Goal: Find specific page/section: Find specific page/section

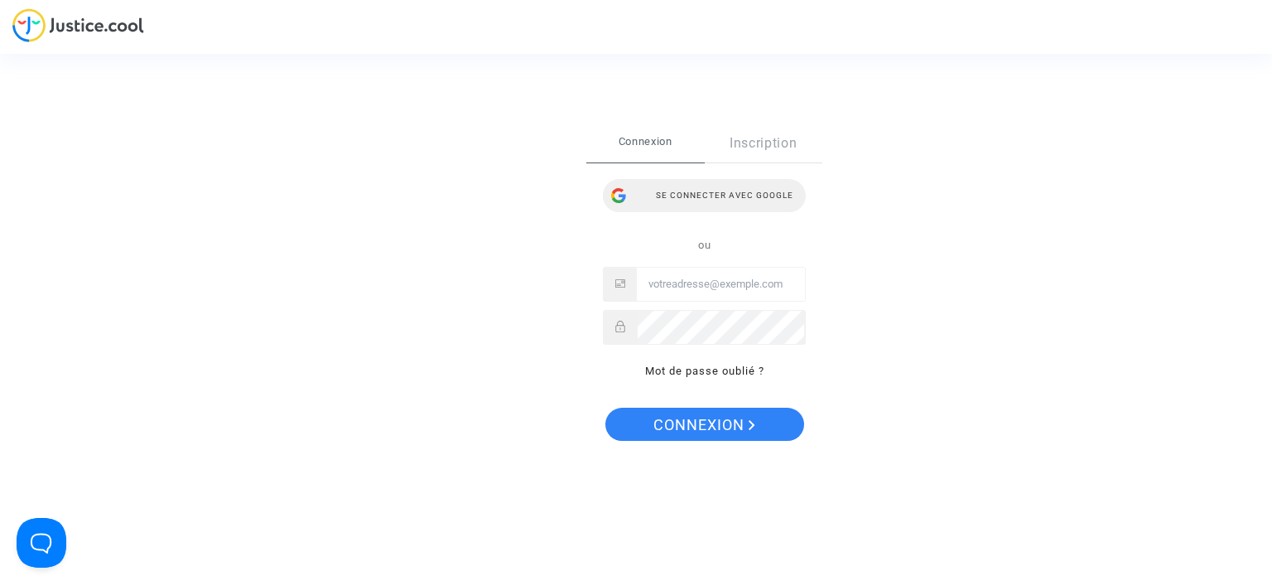
click at [669, 195] on div "Se connecter avec Google" at bounding box center [704, 195] width 203 height 33
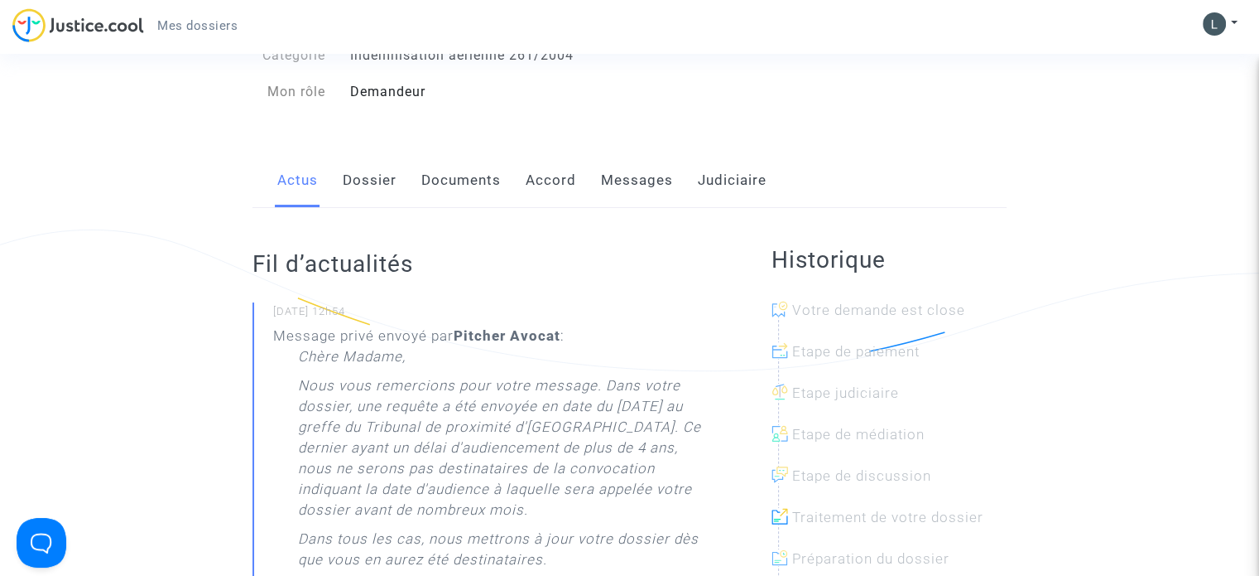
scroll to position [248, 0]
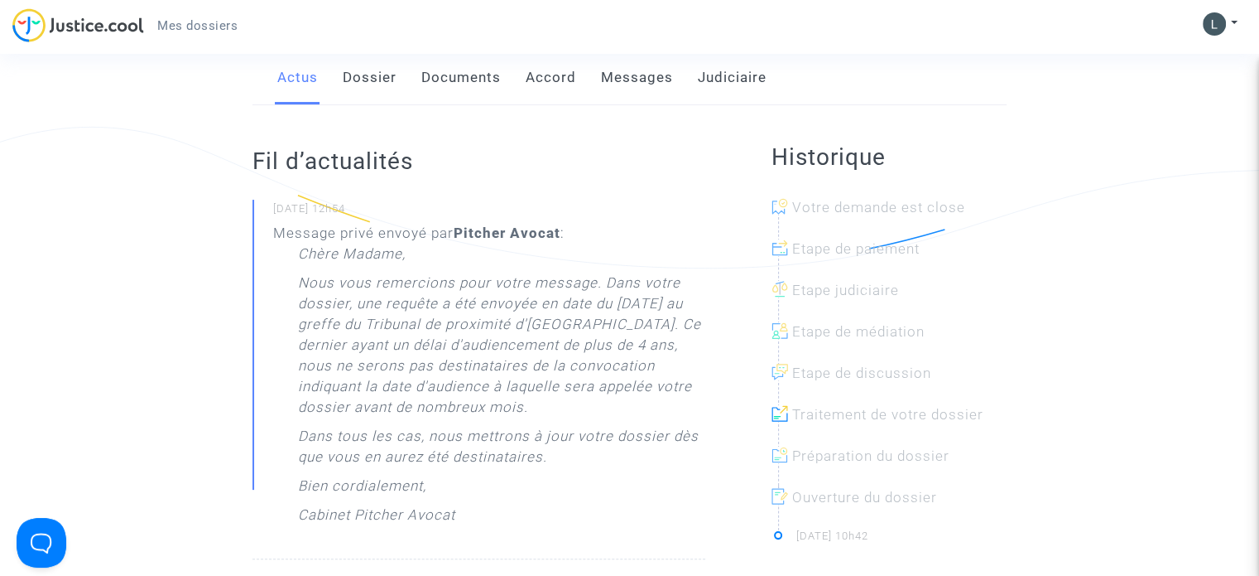
click at [749, 82] on link "Judiciaire" at bounding box center [732, 78] width 69 height 55
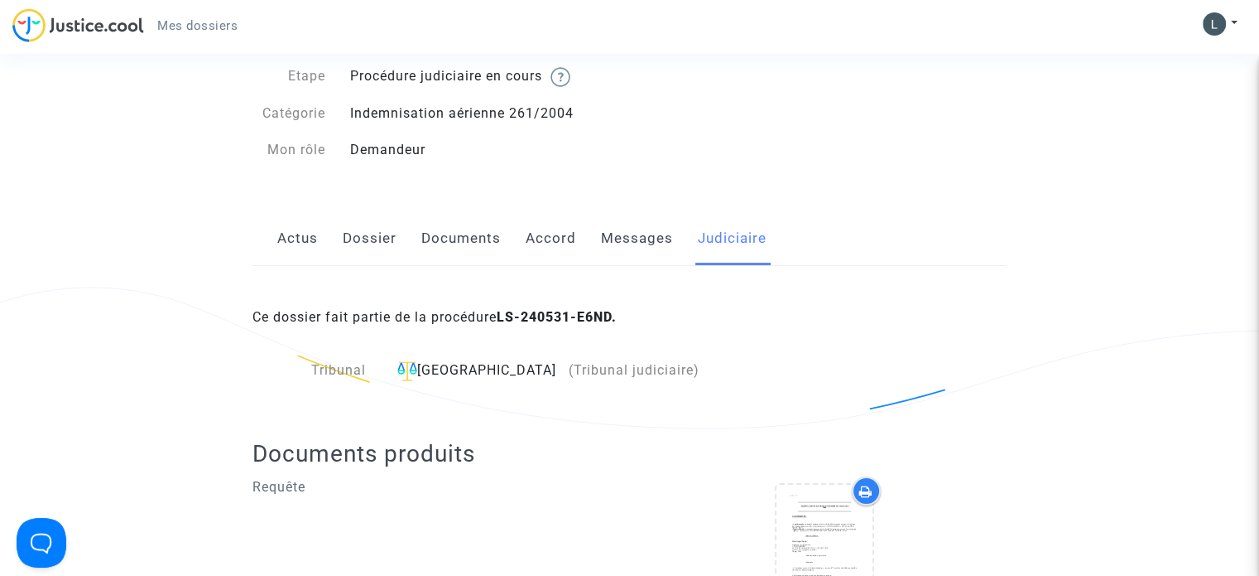
scroll to position [83, 0]
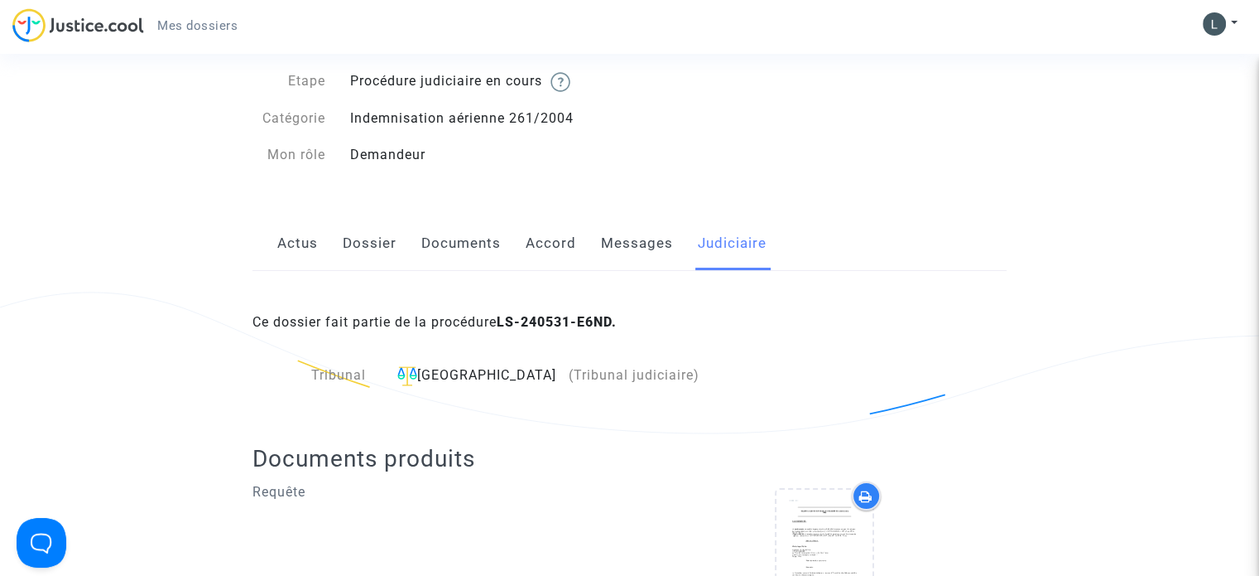
click at [606, 244] on link "Messages" at bounding box center [637, 243] width 72 height 55
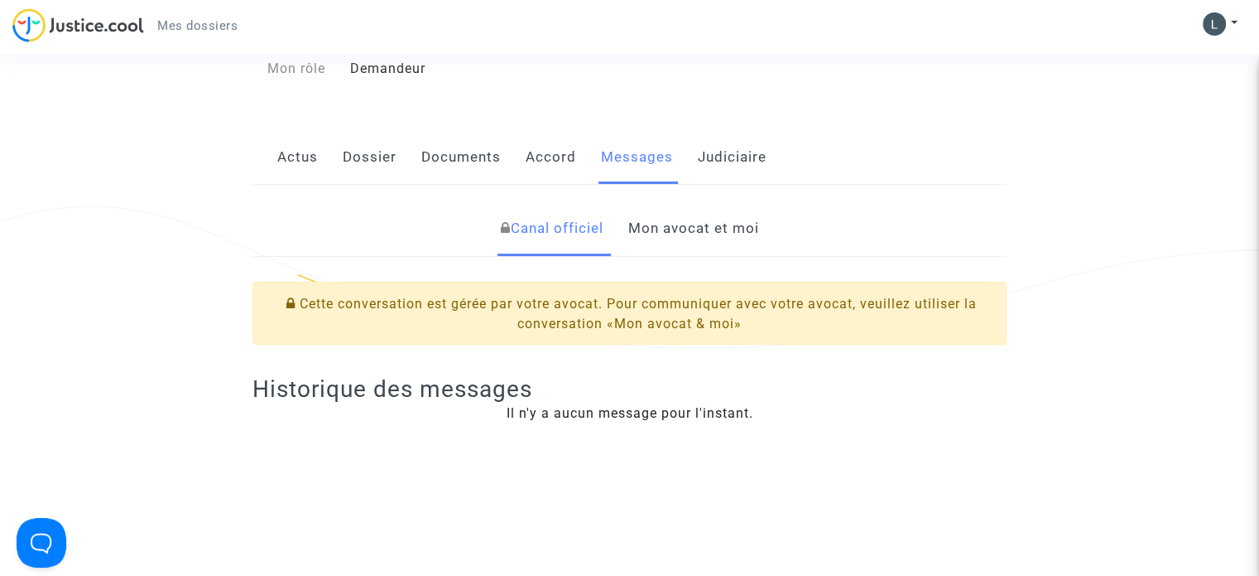
scroll to position [83, 0]
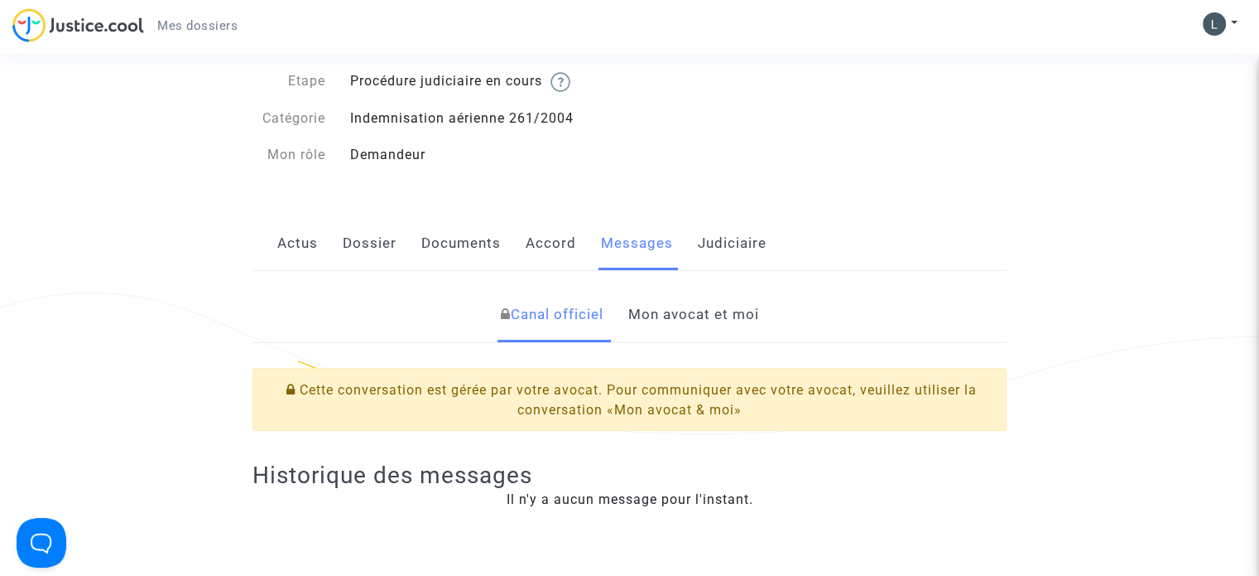
click at [530, 236] on link "Accord" at bounding box center [551, 243] width 51 height 55
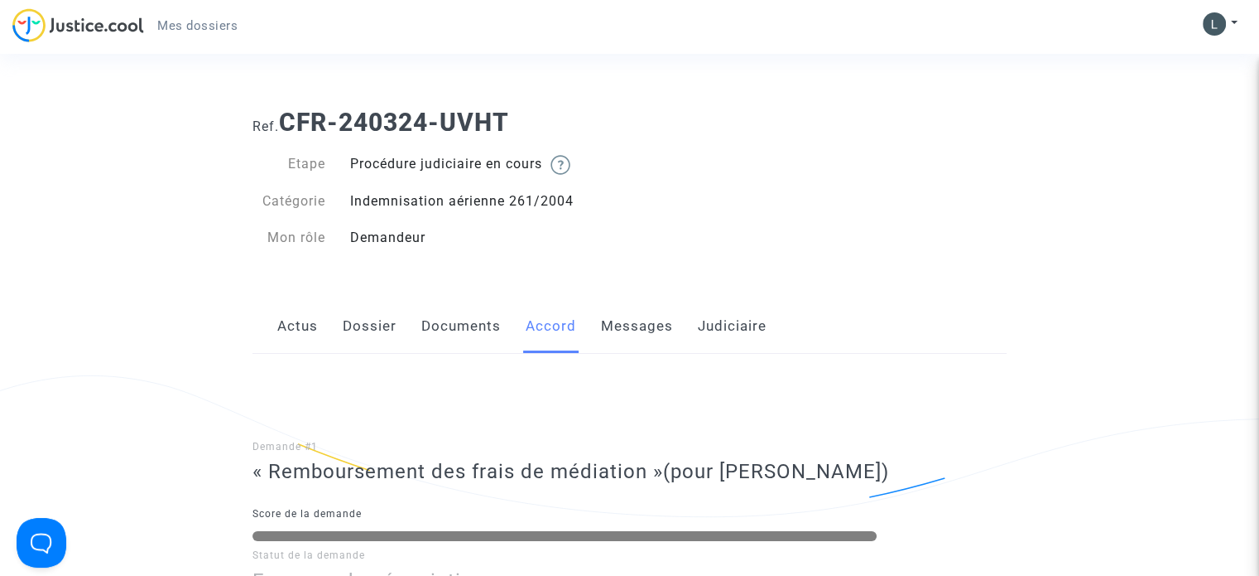
click at [472, 328] on link "Documents" at bounding box center [460, 326] width 79 height 55
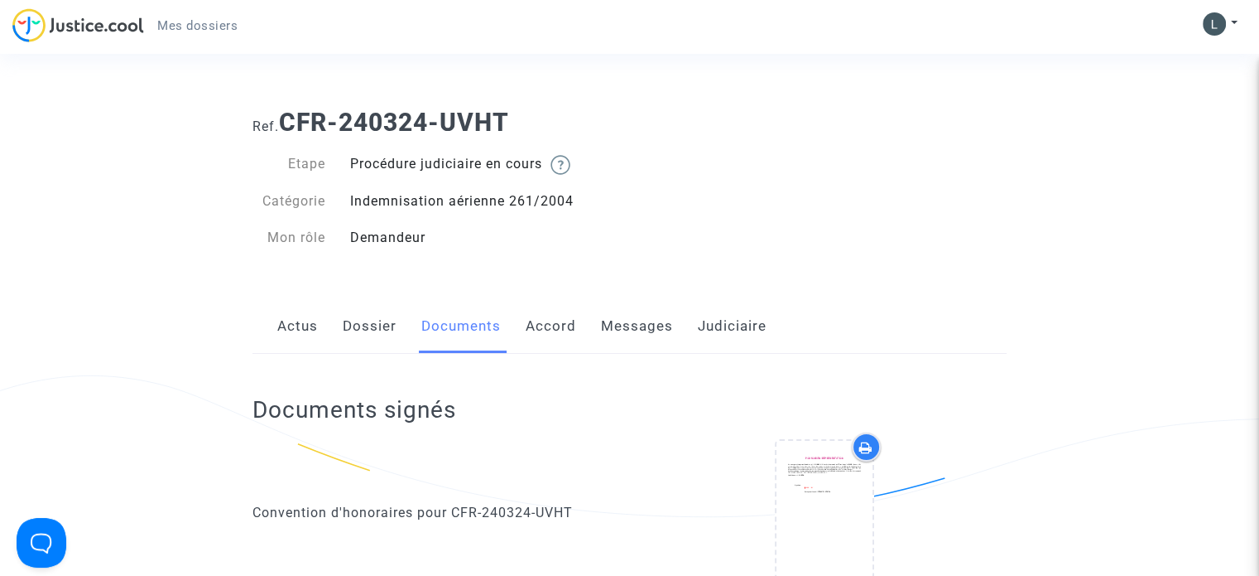
click at [735, 324] on link "Judiciaire" at bounding box center [732, 326] width 69 height 55
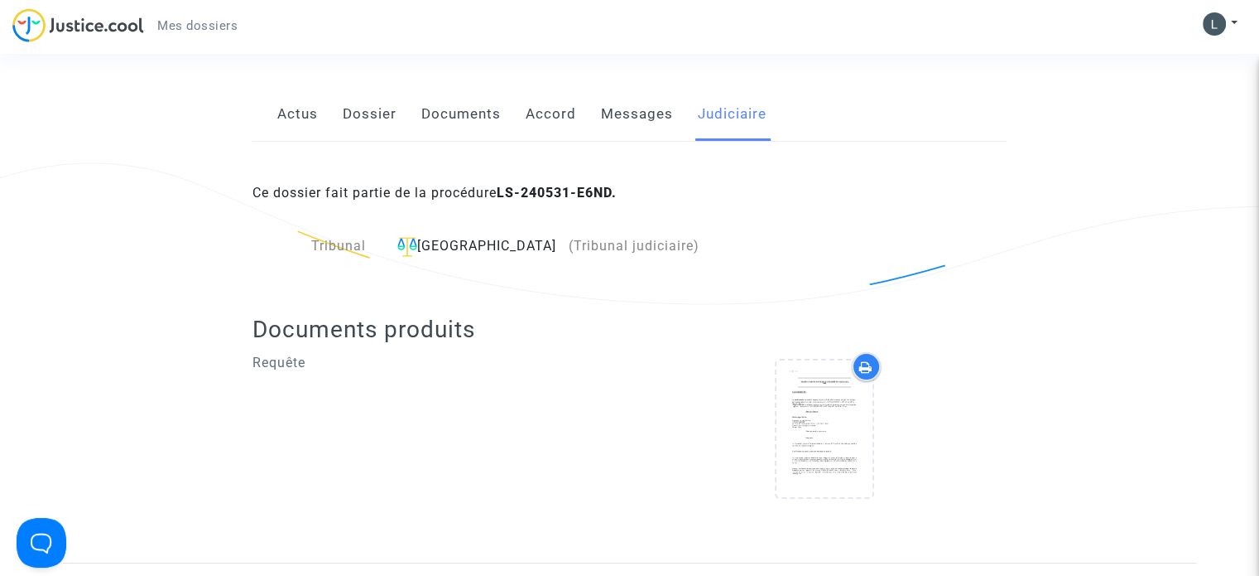
scroll to position [331, 0]
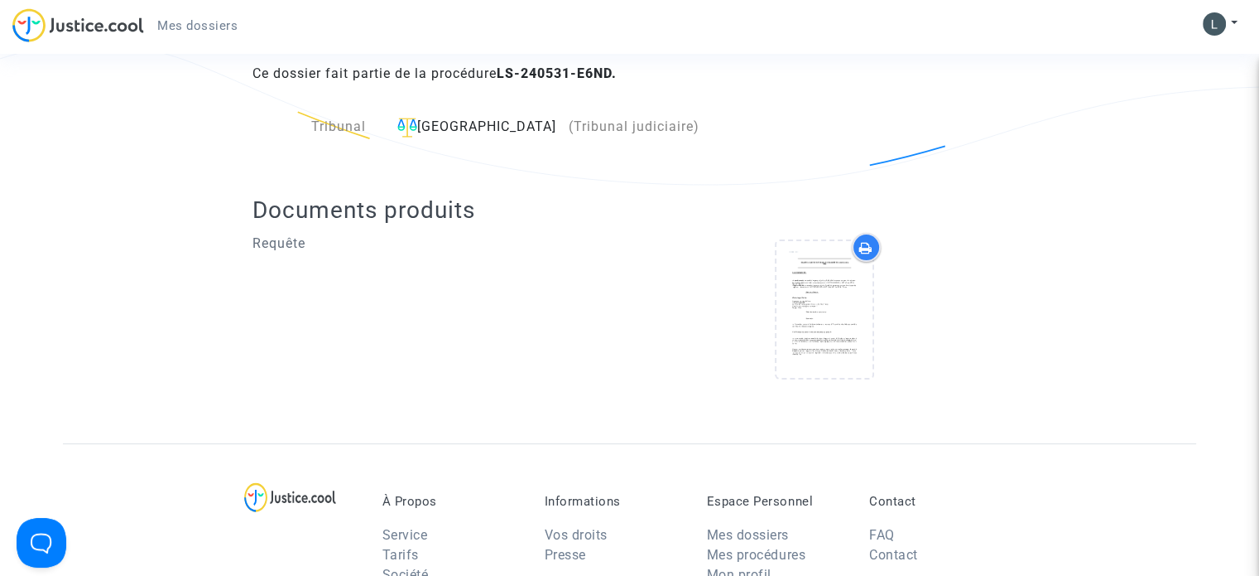
drag, startPoint x: 586, startPoint y: 147, endPoint x: 586, endPoint y: 137, distance: 9.9
click at [586, 147] on div "Ce dossier fait partie de la procédure LS-240531-E6ND. Tribunal Aulnay-sous-Boi…" at bounding box center [630, 232] width 754 height 421
click at [586, 134] on span "(Tribunal judiciaire)" at bounding box center [634, 126] width 131 height 16
click at [580, 122] on span "(Tribunal judiciaire)" at bounding box center [634, 126] width 131 height 16
click at [491, 125] on div "Aulnay-sous-Bois (Tribunal judiciaire)" at bounding box center [546, 127] width 311 height 21
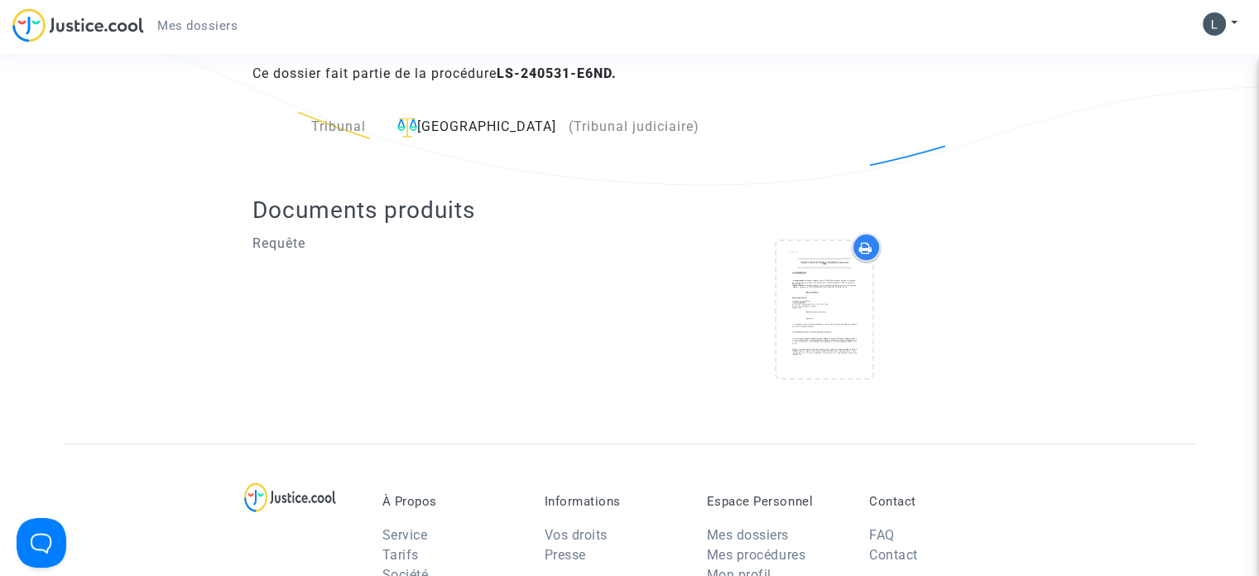
click at [99, 19] on img at bounding box center [78, 25] width 132 height 34
